Goal: Navigation & Orientation: Understand site structure

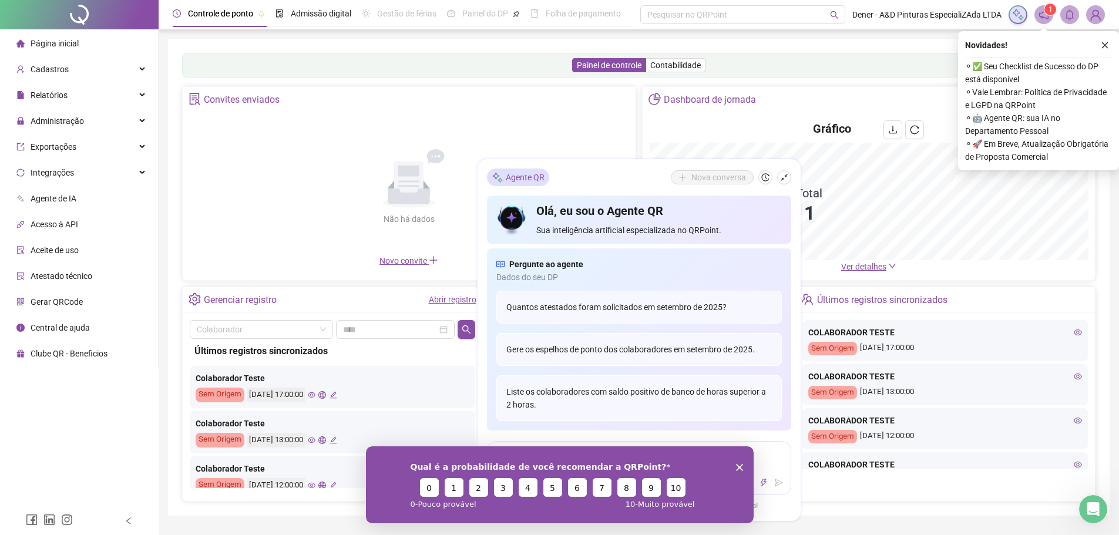
drag, startPoint x: 911, startPoint y: 613, endPoint x: 736, endPoint y: 447, distance: 241.3
click at [738, 467] on polygon "Encerrar pesquisa" at bounding box center [738, 466] width 7 height 7
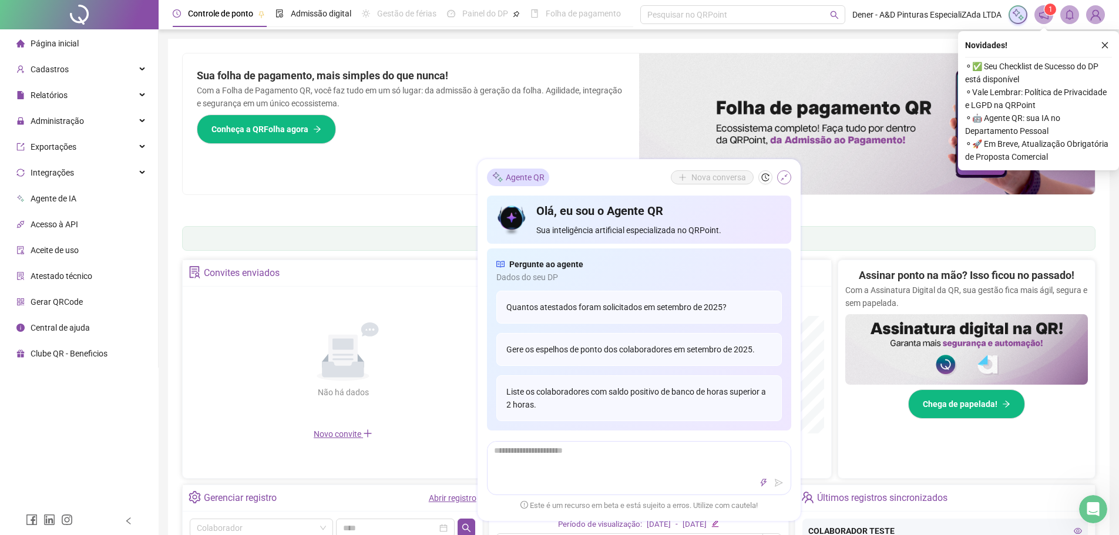
click at [786, 178] on icon "shrink" at bounding box center [784, 177] width 8 height 8
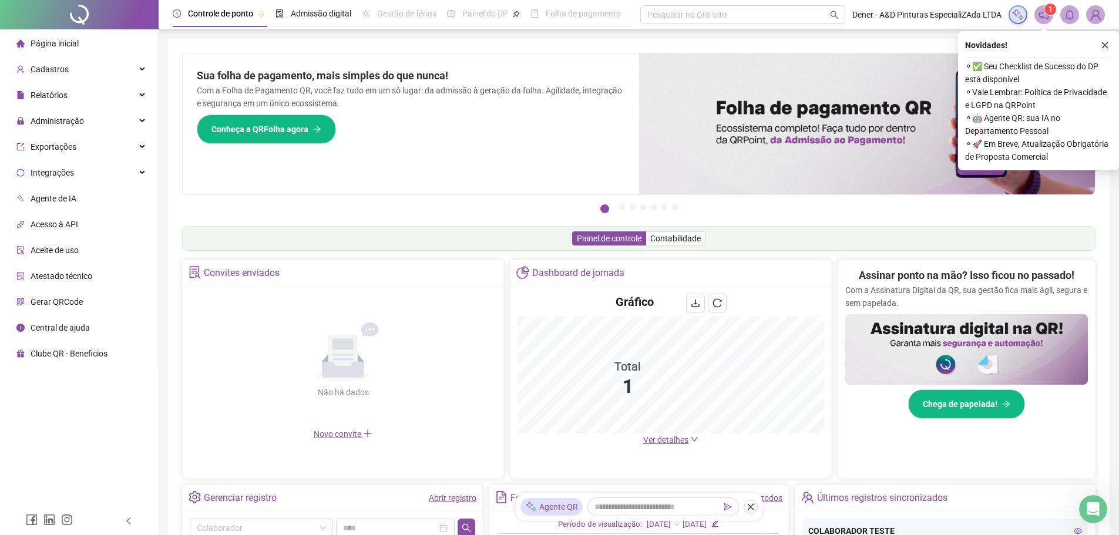
click at [1106, 41] on button "button" at bounding box center [1105, 45] width 14 height 14
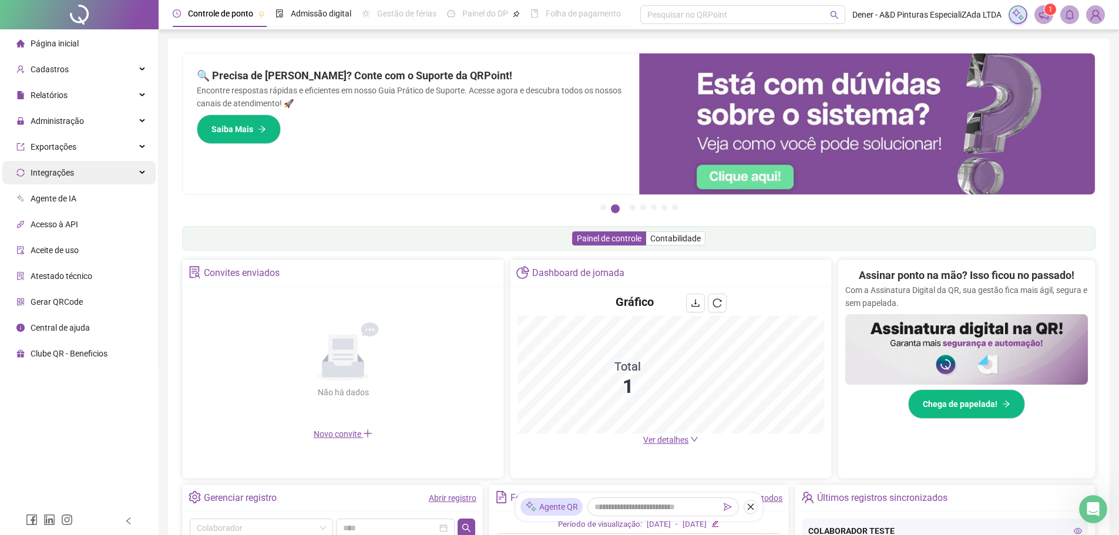
click at [127, 167] on div "Integrações" at bounding box center [78, 172] width 153 height 23
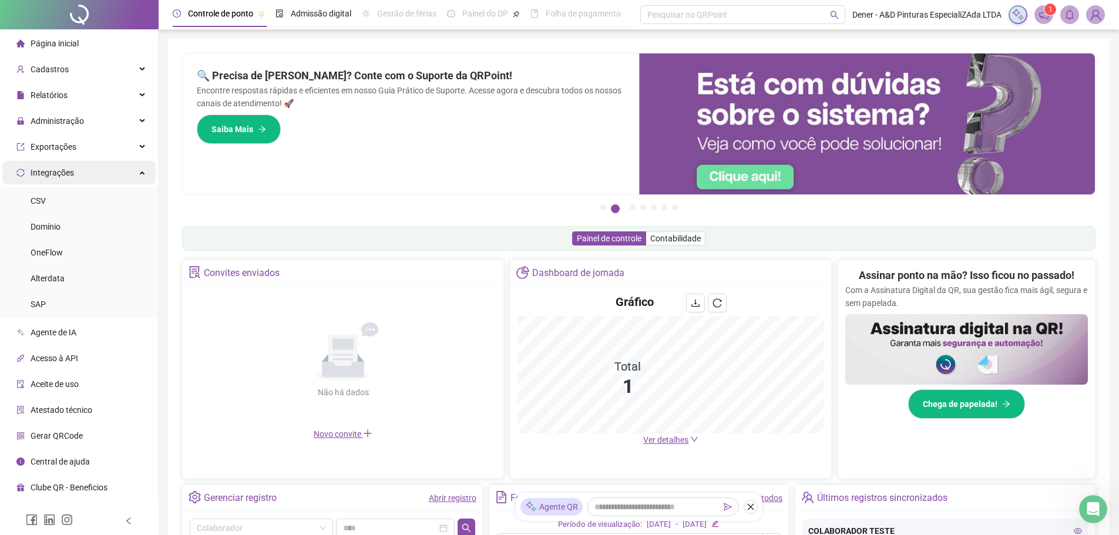
click at [129, 166] on div "Integrações" at bounding box center [78, 172] width 153 height 23
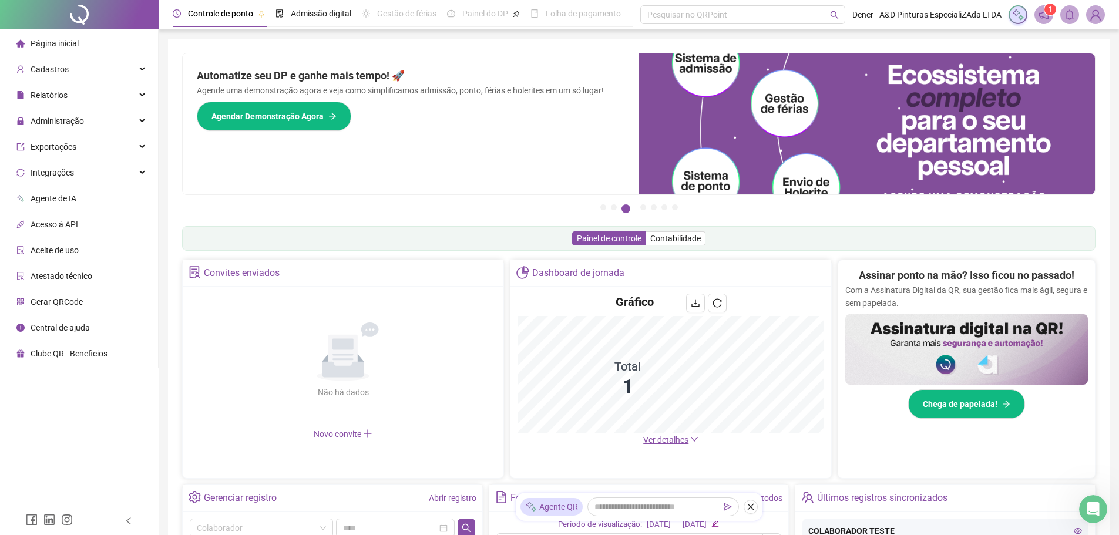
click at [62, 225] on span "Acesso à API" at bounding box center [55, 224] width 48 height 9
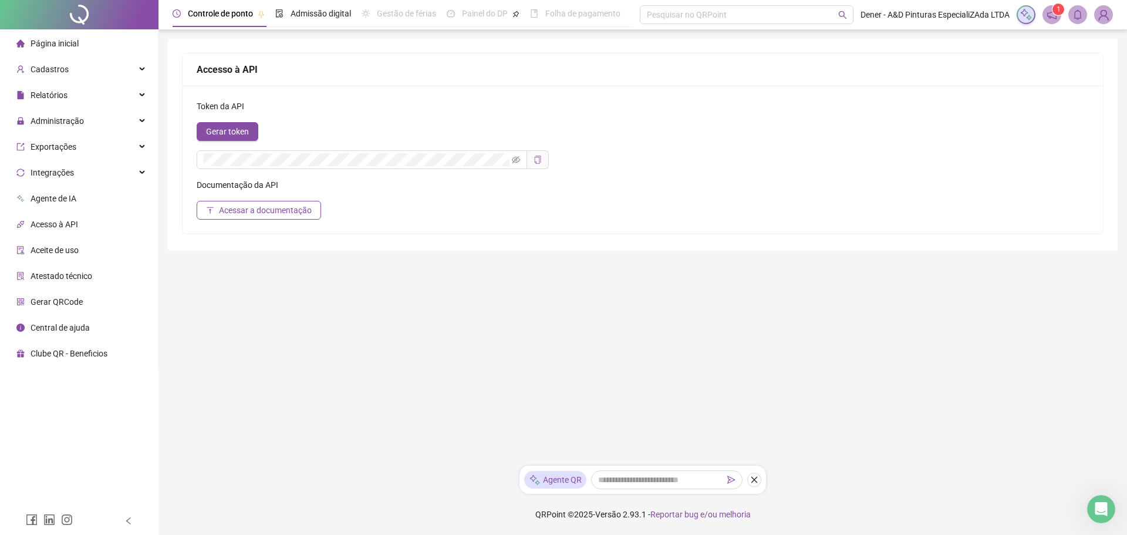
click at [536, 161] on icon "copy" at bounding box center [538, 160] width 8 height 8
click at [517, 161] on icon "eye-invisible" at bounding box center [516, 160] width 8 height 8
click at [59, 197] on span "Agente de IA" at bounding box center [54, 198] width 46 height 9
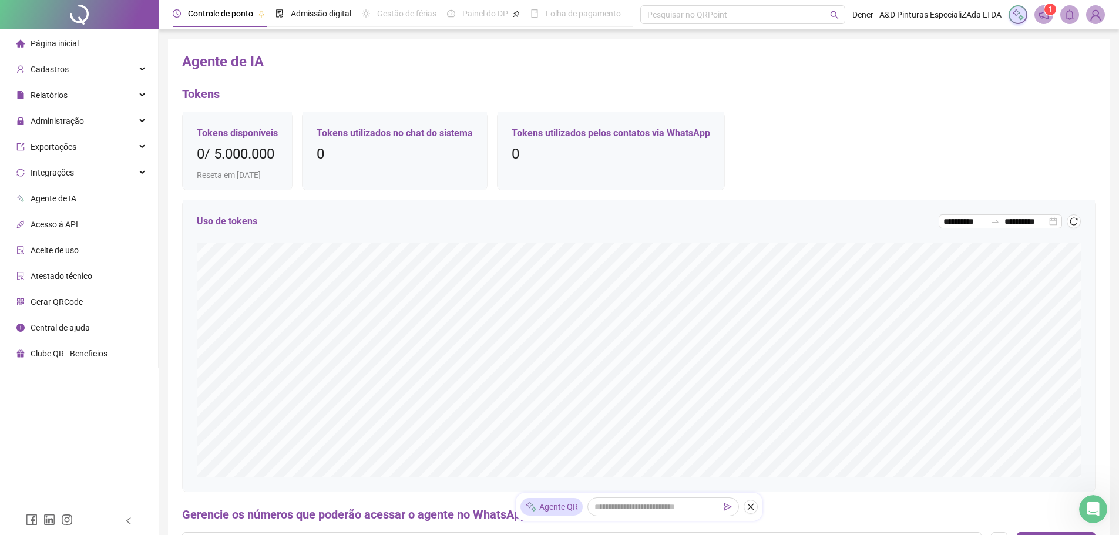
click at [232, 224] on h5 "Uso de tokens" at bounding box center [227, 221] width 60 height 14
click at [253, 221] on h5 "Uso de tokens" at bounding box center [227, 221] width 60 height 14
click at [55, 72] on span "Cadastros" at bounding box center [50, 69] width 38 height 9
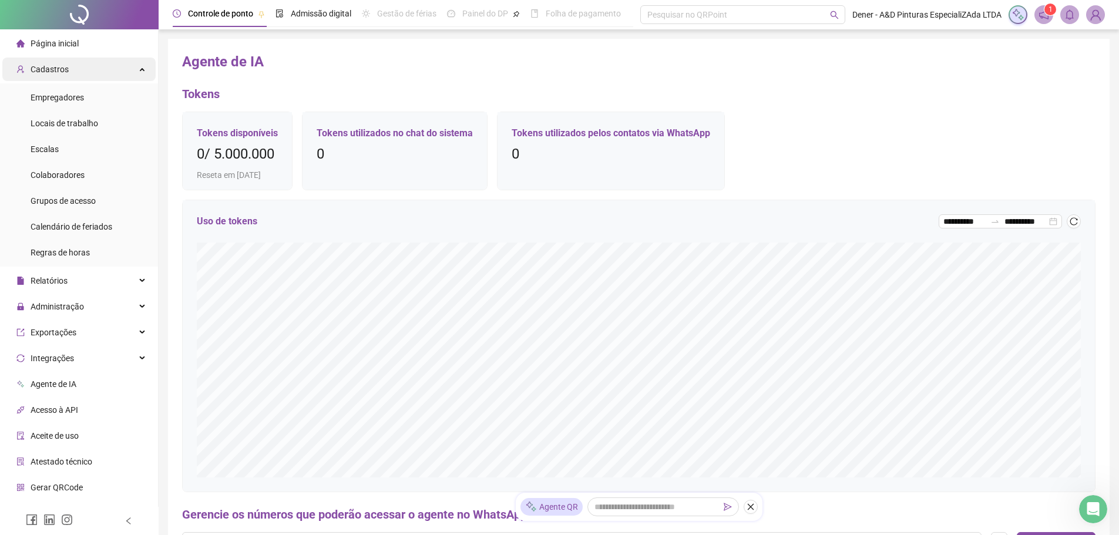
click at [55, 72] on span "Cadastros" at bounding box center [50, 69] width 38 height 9
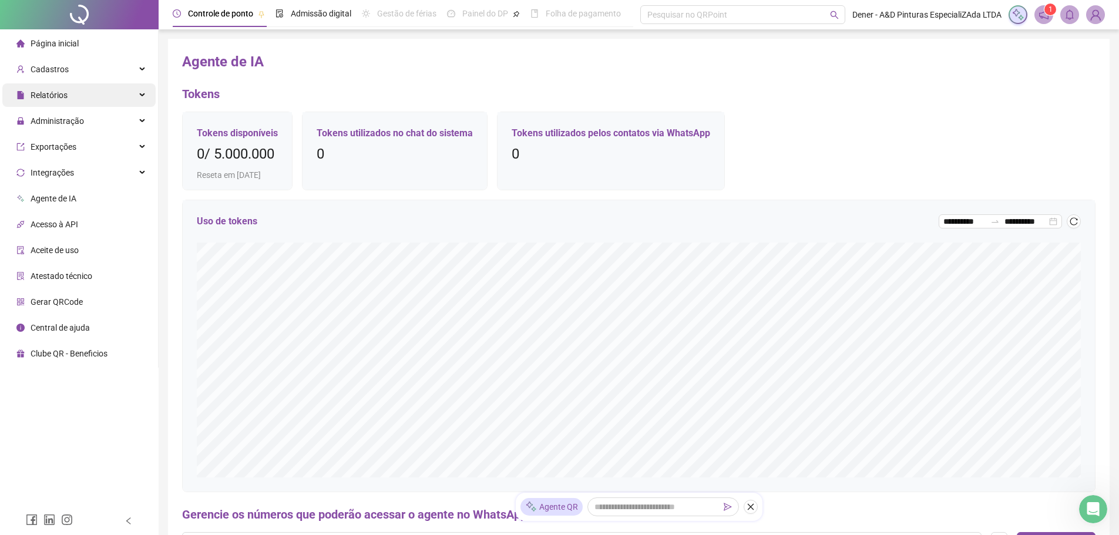
click at [49, 98] on span "Relatórios" at bounding box center [49, 94] width 37 height 9
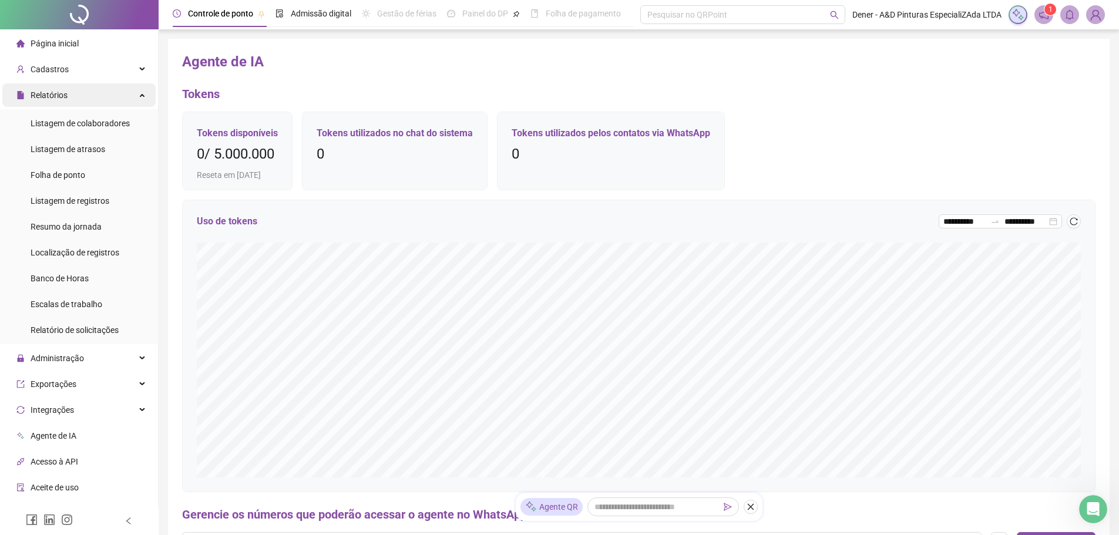
click at [49, 98] on span "Relatórios" at bounding box center [49, 94] width 37 height 9
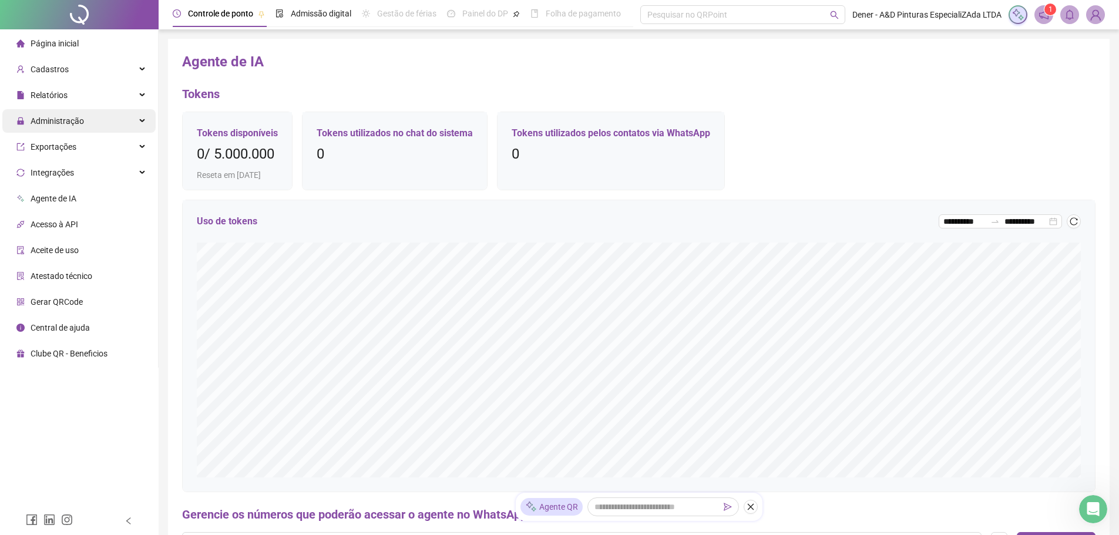
click at [53, 119] on span "Administração" at bounding box center [57, 120] width 53 height 9
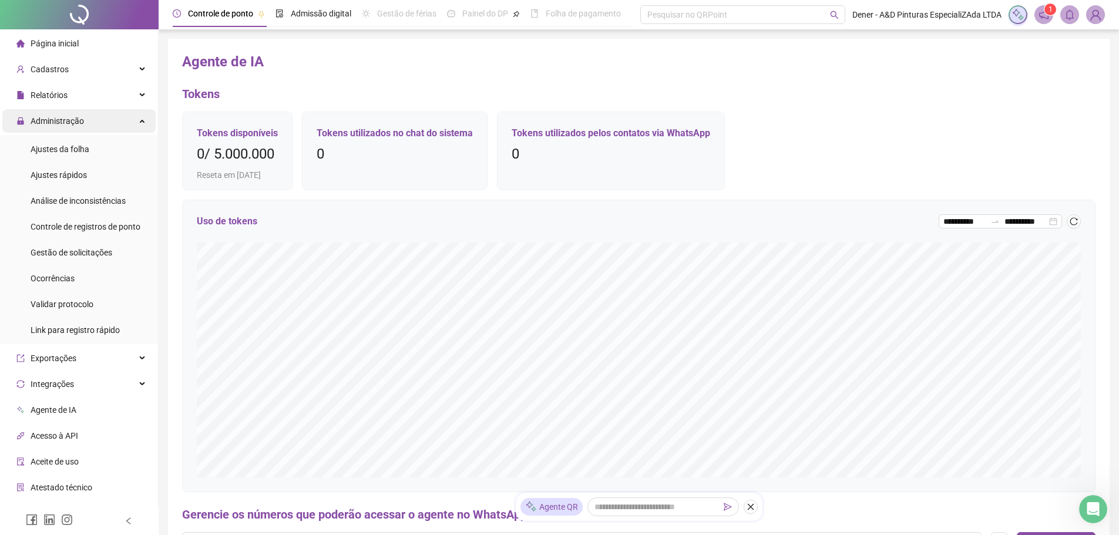
click at [53, 119] on span "Administração" at bounding box center [57, 120] width 53 height 9
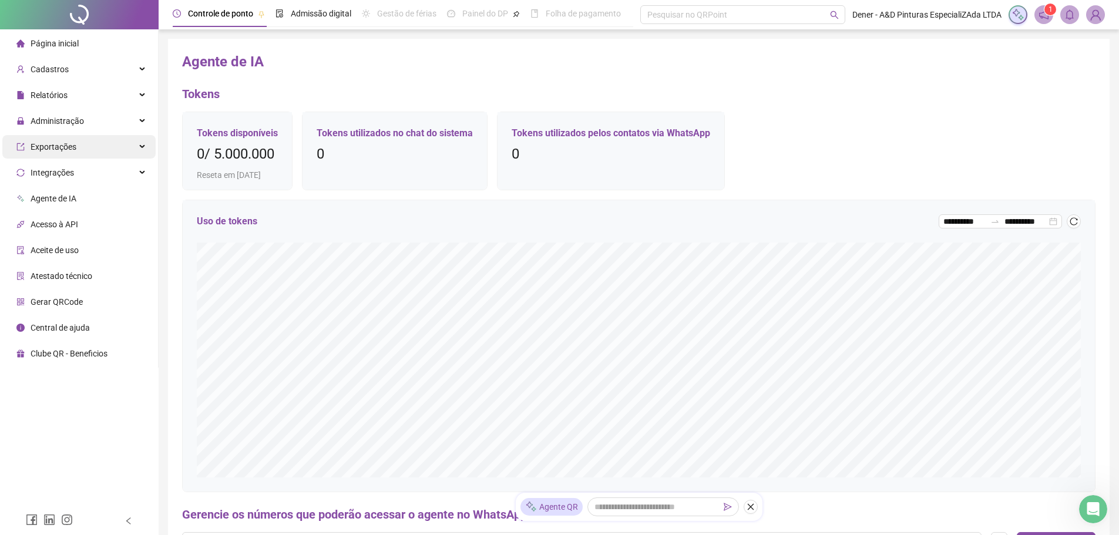
click at [55, 142] on span "Exportações" at bounding box center [54, 146] width 46 height 9
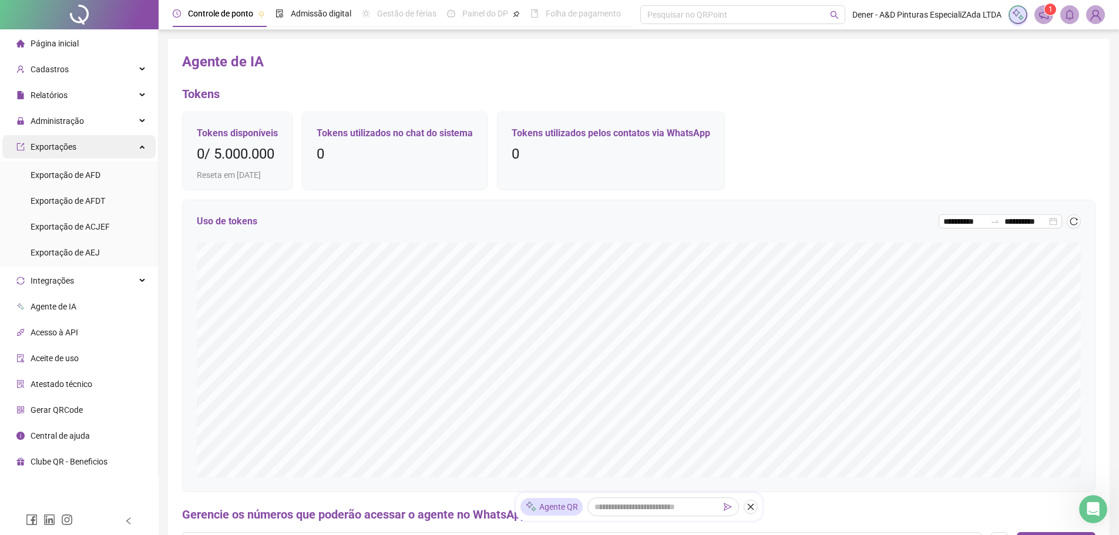
click at [55, 142] on span "Exportações" at bounding box center [54, 146] width 46 height 9
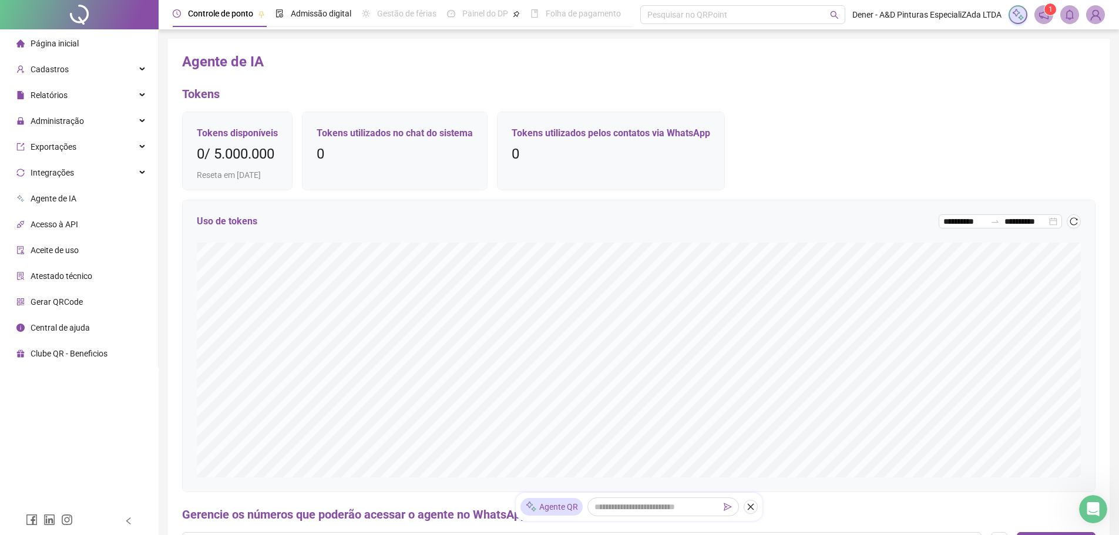
click at [69, 353] on span "Clube QR - Beneficios" at bounding box center [69, 353] width 77 height 9
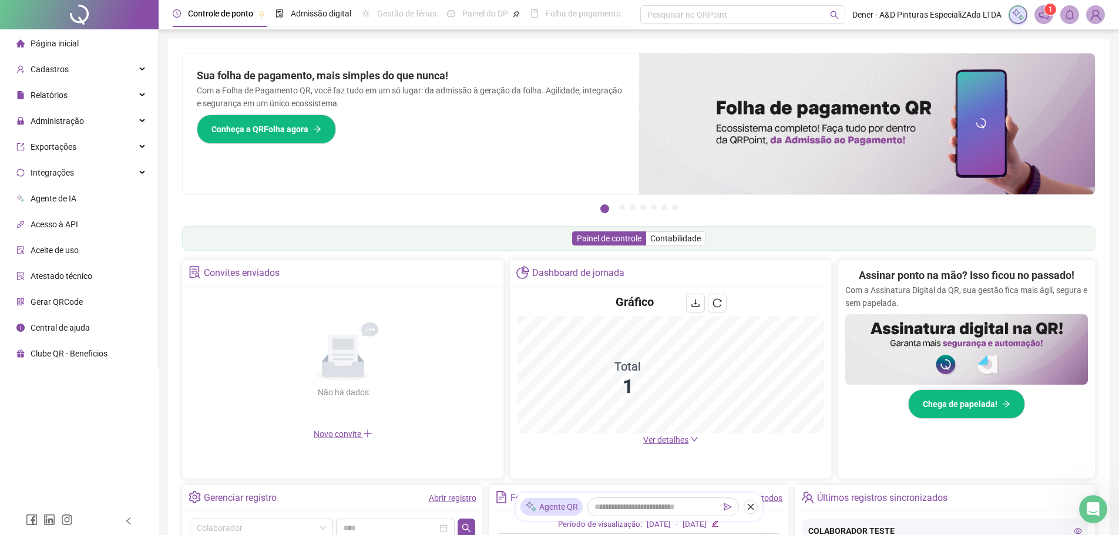
click at [1052, 18] on span at bounding box center [1043, 14] width 19 height 19
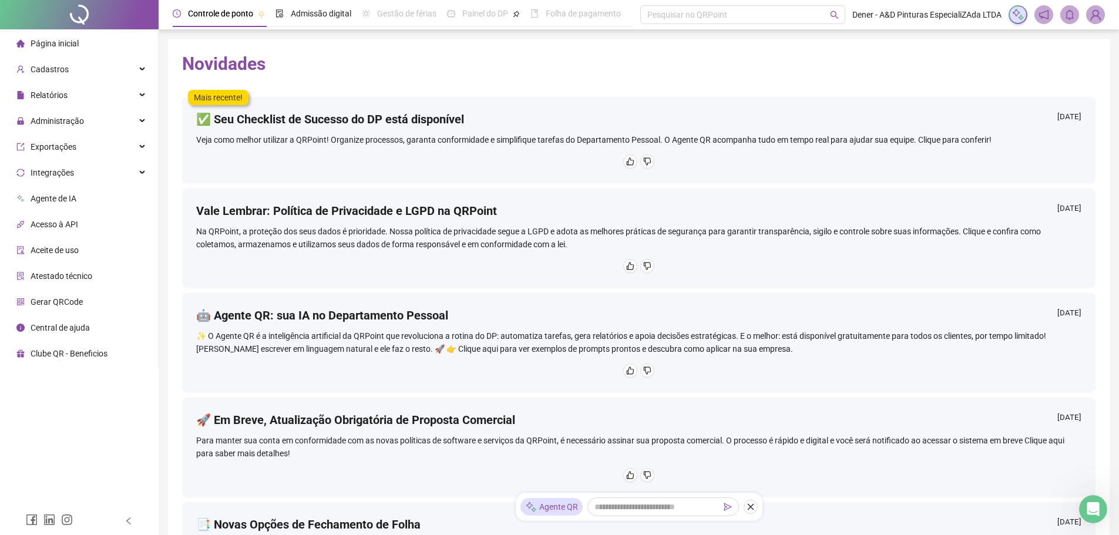
click at [225, 15] on span "Controle de ponto" at bounding box center [220, 13] width 65 height 9
click at [332, 14] on span "Admissão digital" at bounding box center [321, 13] width 60 height 9
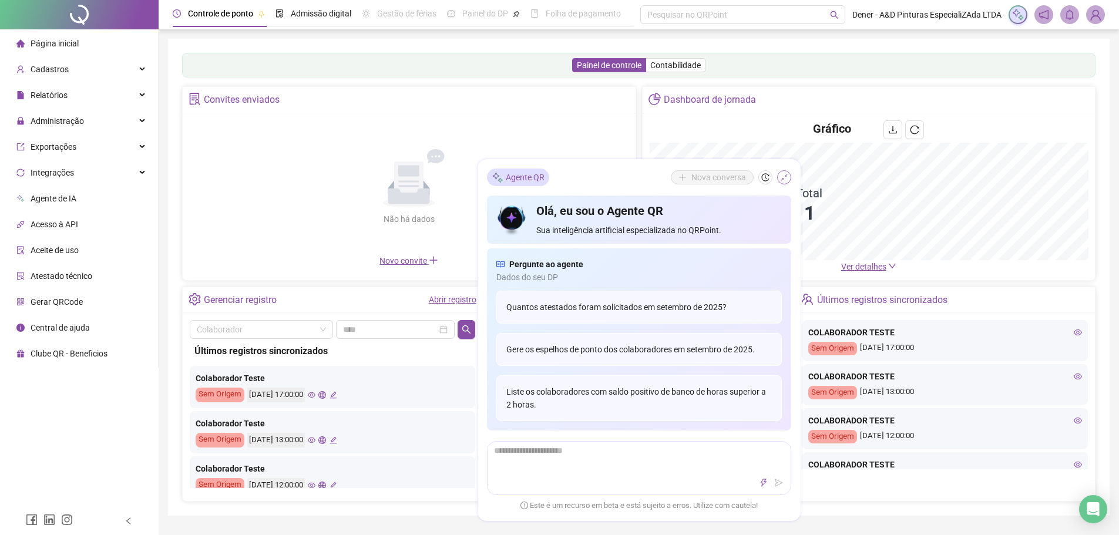
click at [784, 180] on icon "shrink" at bounding box center [784, 177] width 8 height 8
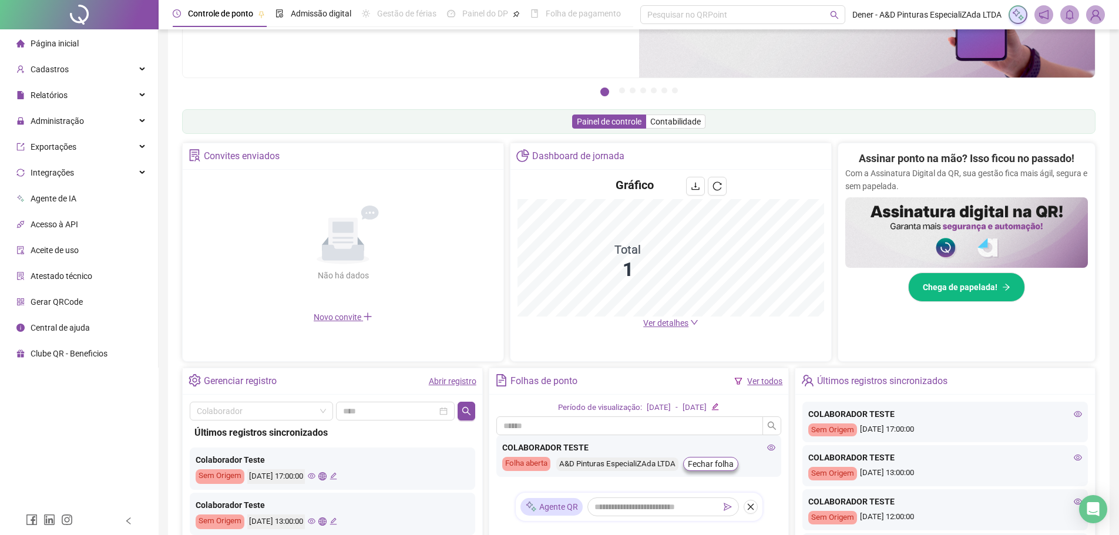
scroll to position [235, 0]
